Goal: Task Accomplishment & Management: Manage account settings

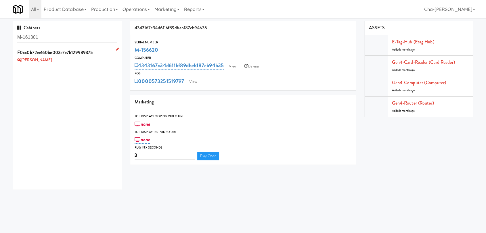
type input "M-161301"
click at [116, 49] on icon at bounding box center [117, 49] width 3 height 4
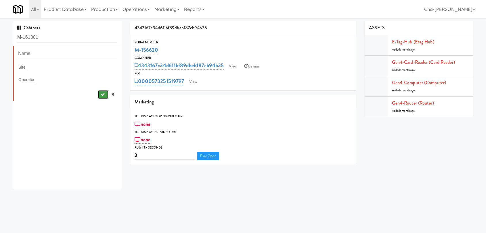
click at [98, 95] on button "submit" at bounding box center [103, 94] width 11 height 9
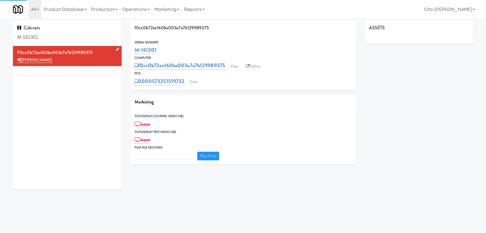
type input "3"
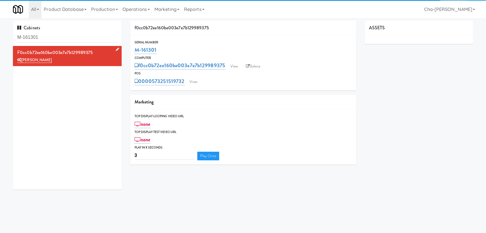
click at [116, 47] on icon at bounding box center [117, 49] width 3 height 4
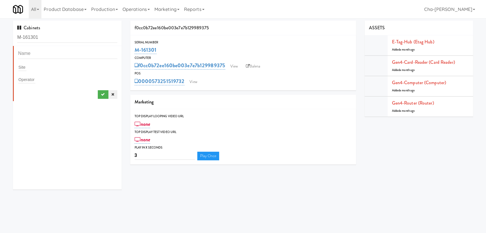
click at [110, 95] on link at bounding box center [112, 94] width 9 height 9
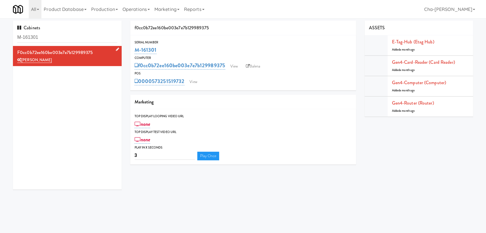
click at [114, 47] on link at bounding box center [116, 49] width 5 height 7
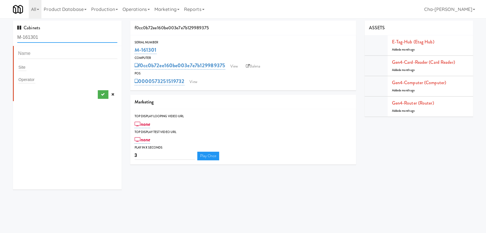
drag, startPoint x: 40, startPoint y: 37, endPoint x: 35, endPoint y: 39, distance: 5.0
click at [35, 39] on input "M-161301" at bounding box center [67, 37] width 100 height 11
click at [36, 77] on div "Operator" at bounding box center [67, 80] width 99 height 8
click at [30, 68] on div "Site" at bounding box center [67, 67] width 99 height 8
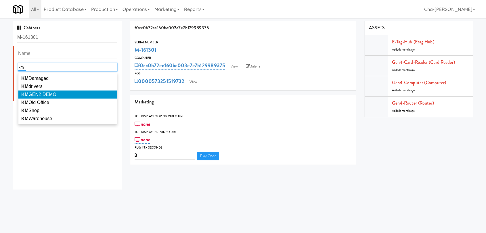
type input "km"
click at [60, 96] on li "KM GEN2 DEMO" at bounding box center [67, 95] width 99 height 8
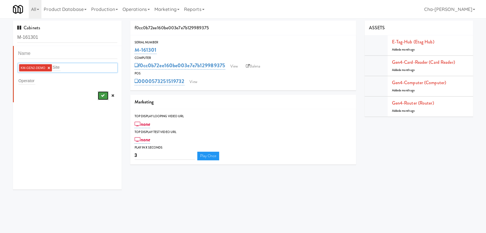
click at [101, 94] on icon "submit" at bounding box center [103, 96] width 4 height 4
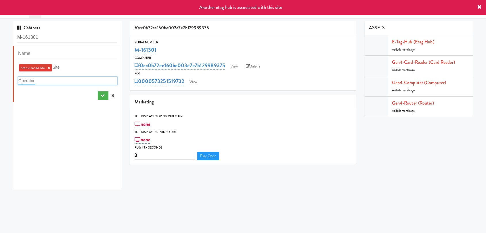
click at [32, 81] on input "text" at bounding box center [26, 80] width 17 height 7
click at [101, 97] on icon "submit" at bounding box center [103, 96] width 4 height 4
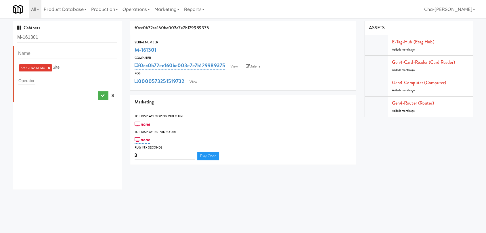
click at [48, 67] on link "×" at bounding box center [48, 68] width 3 height 5
click at [111, 93] on icon at bounding box center [112, 95] width 3 height 4
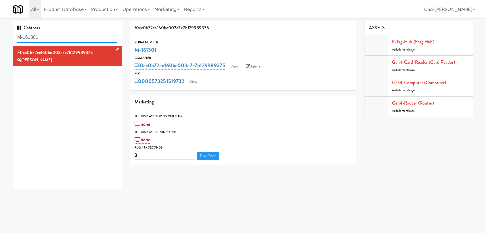
click at [53, 40] on input "M-161301" at bounding box center [67, 37] width 100 height 11
paste input "4662"
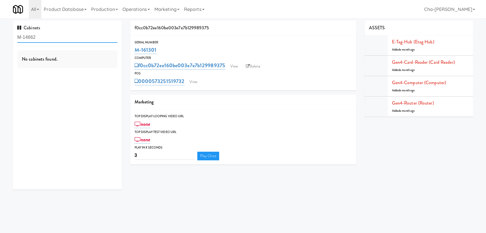
type input "M-146621"
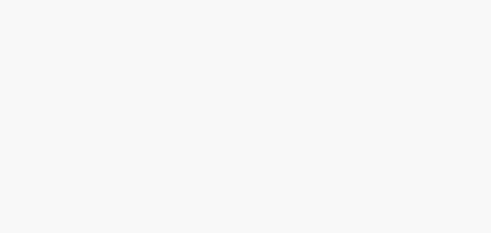
click at [20, 0] on html at bounding box center [245, 0] width 491 height 0
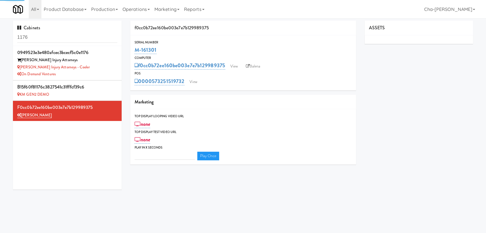
click at [37, 37] on input "1176" at bounding box center [67, 37] width 100 height 11
type input "3"
click at [37, 37] on input "1176" at bounding box center [67, 37] width 100 height 11
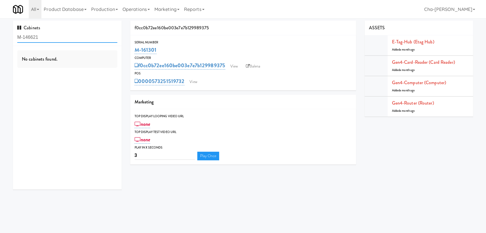
click at [73, 36] on input "M-146621" at bounding box center [67, 37] width 100 height 11
click at [75, 37] on input "M-146621" at bounding box center [67, 37] width 100 height 11
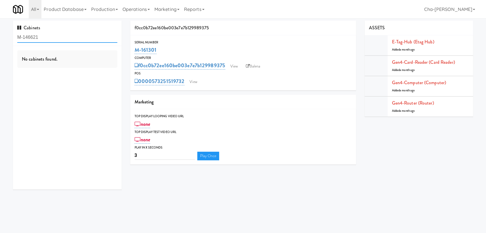
click at [75, 37] on input "M-146621" at bounding box center [67, 37] width 100 height 11
paste input "text"
click at [272, 165] on div "f0cc0b72ee160be003e7e7b129989375 Serial Number M-161301 Computer f0cc0b72ee160b…" at bounding box center [243, 95] width 235 height 148
click at [44, 35] on input "146621" at bounding box center [67, 37] width 100 height 11
click at [44, 37] on input "146621" at bounding box center [67, 37] width 100 height 11
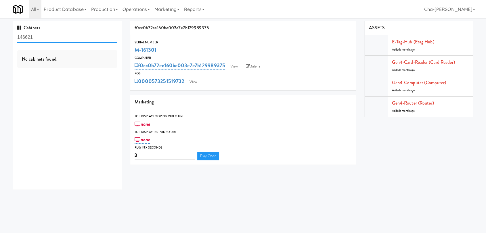
click at [44, 37] on input "146621" at bounding box center [67, 37] width 100 height 11
paste input "156621"
click at [53, 34] on input "146621156621" at bounding box center [67, 37] width 100 height 11
click at [53, 33] on input "146621156621" at bounding box center [67, 37] width 100 height 11
drag, startPoint x: 53, startPoint y: 33, endPoint x: 54, endPoint y: 40, distance: 7.5
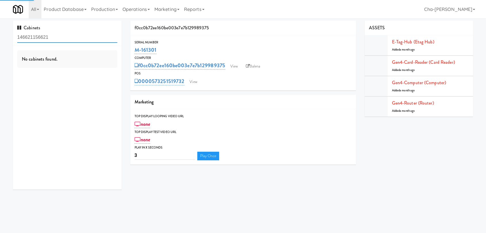
click at [54, 40] on input "146621156621" at bounding box center [67, 37] width 100 height 11
click at [53, 43] on div "Cabinets 146621156621" at bounding box center [67, 33] width 109 height 25
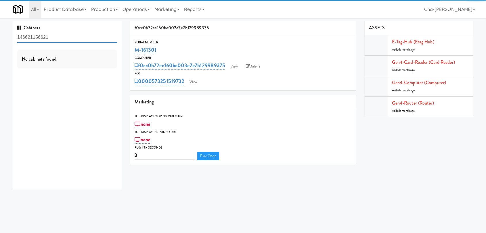
paste input "text"
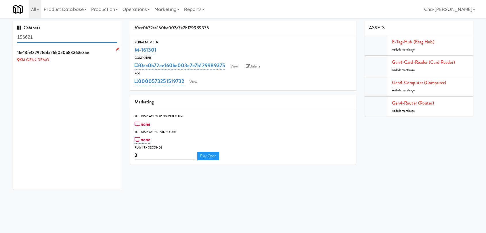
type input "156621"
click at [116, 49] on icon at bounding box center [117, 49] width 3 height 4
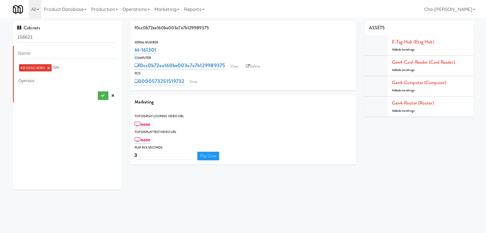
click at [48, 66] on link "×" at bounding box center [48, 68] width 3 height 5
click at [30, 83] on input "text" at bounding box center [26, 79] width 17 height 7
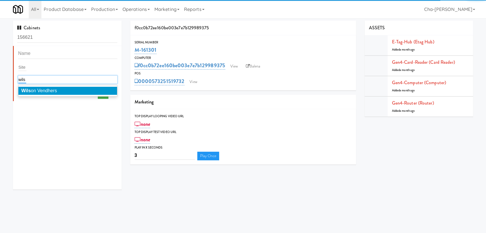
type input "wils"
click at [60, 89] on li "Wils on Vendhers" at bounding box center [67, 91] width 99 height 8
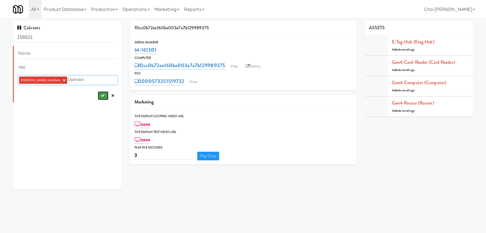
click at [98, 94] on button "submit" at bounding box center [103, 96] width 11 height 9
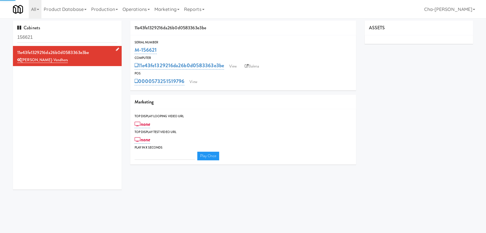
type input "3"
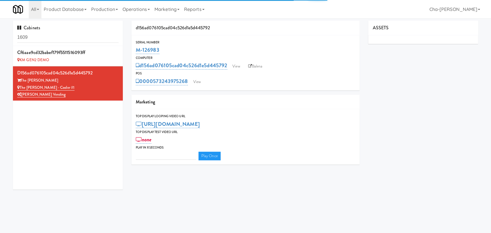
type input "3"
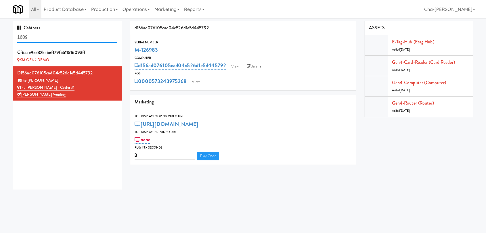
click at [49, 40] on input "1609" at bounding box center [67, 37] width 100 height 11
paste input "M-10402"
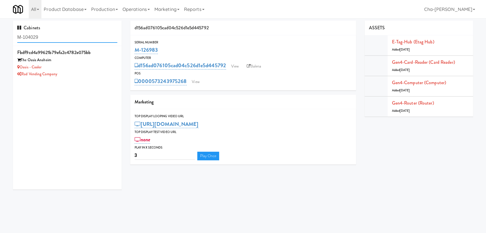
type input "M-104029"
click at [93, 82] on div "fbdf9cd4a99621b79efa2c4782e075bb The Oasis Anaheim Oasis - Cooler Rad Vending C…" at bounding box center [67, 118] width 109 height 144
click at [87, 72] on div "Rad Vending Company" at bounding box center [67, 74] width 100 height 7
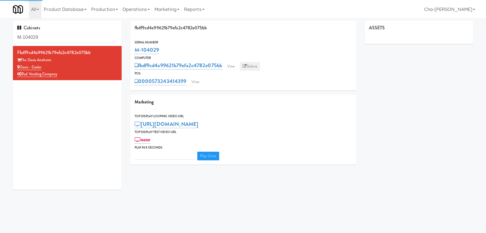
type input "3"
click at [254, 66] on link "Balena" at bounding box center [250, 66] width 20 height 9
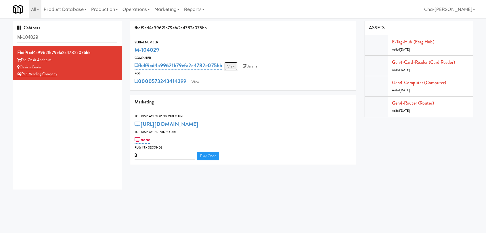
click at [238, 67] on link "View" at bounding box center [230, 66] width 13 height 9
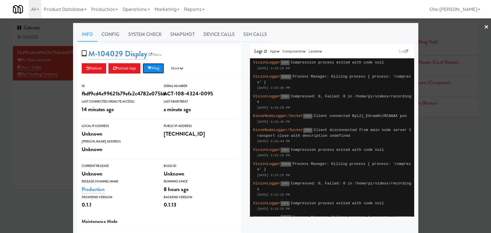
click at [157, 70] on button "Ping" at bounding box center [153, 68] width 21 height 10
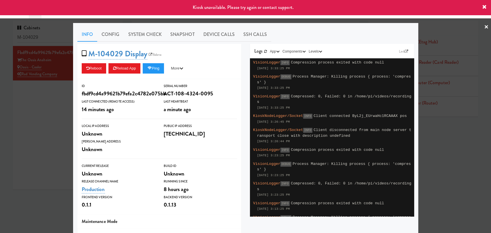
click at [483, 7] on icon at bounding box center [484, 7] width 5 height 5
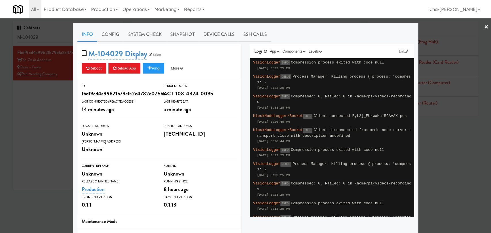
click at [484, 25] on link "×" at bounding box center [486, 27] width 5 height 18
